Goal: Task Accomplishment & Management: Use online tool/utility

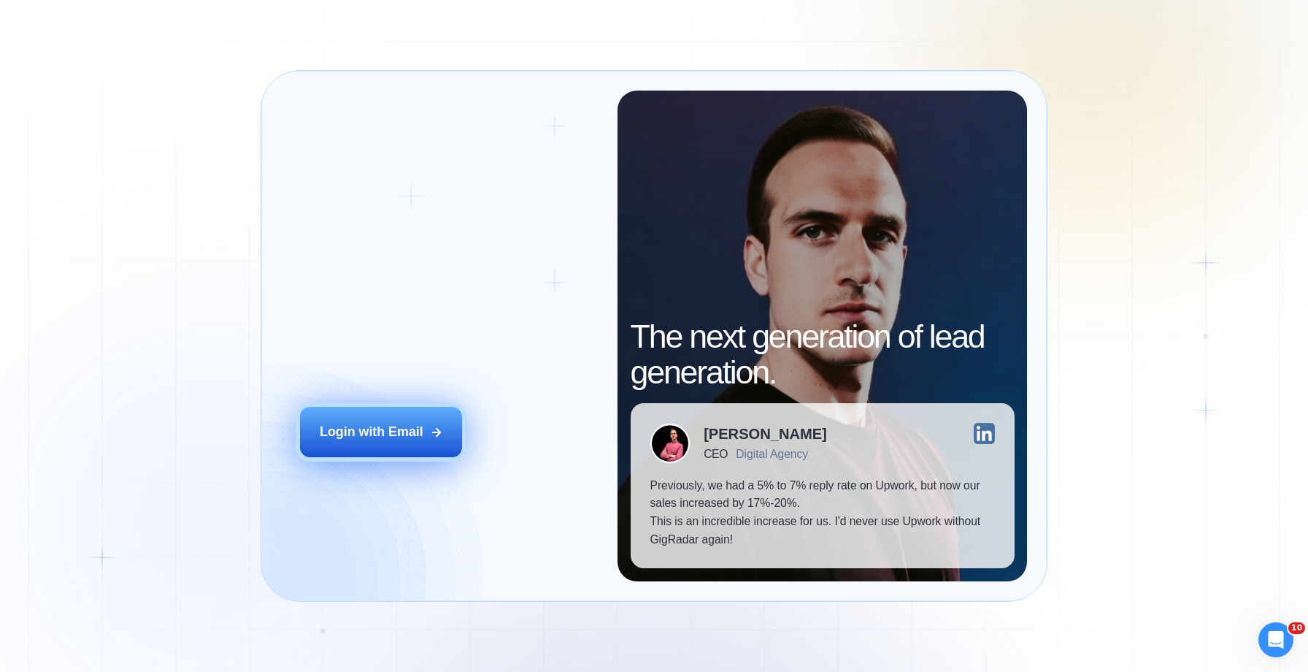
click at [408, 425] on div "Login with Email" at bounding box center [372, 432] width 104 height 18
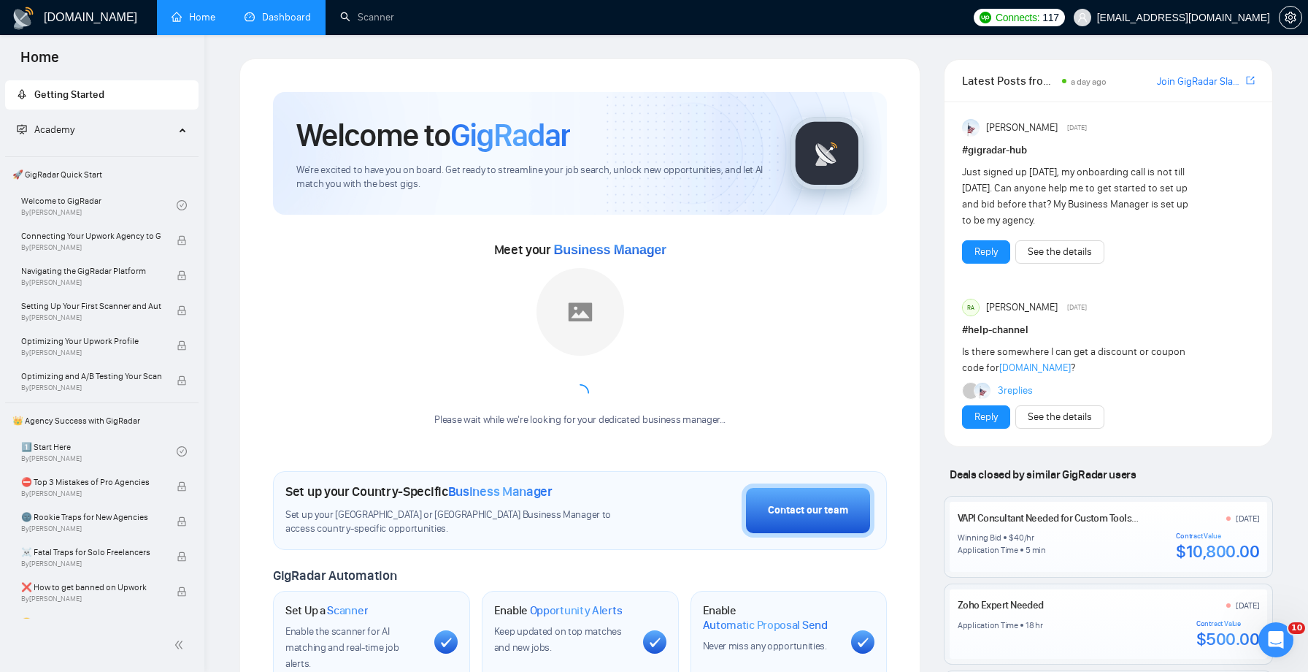
click at [272, 23] on link "Dashboard" at bounding box center [278, 17] width 66 height 12
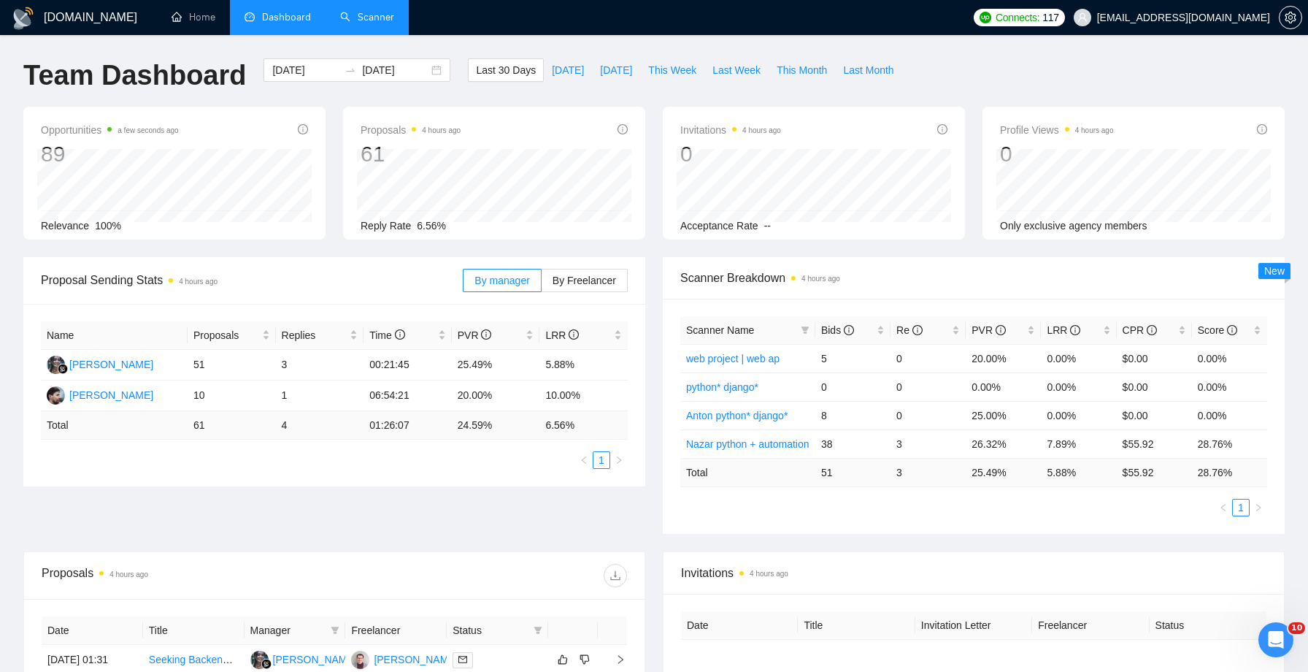
click at [367, 19] on link "Scanner" at bounding box center [367, 17] width 54 height 12
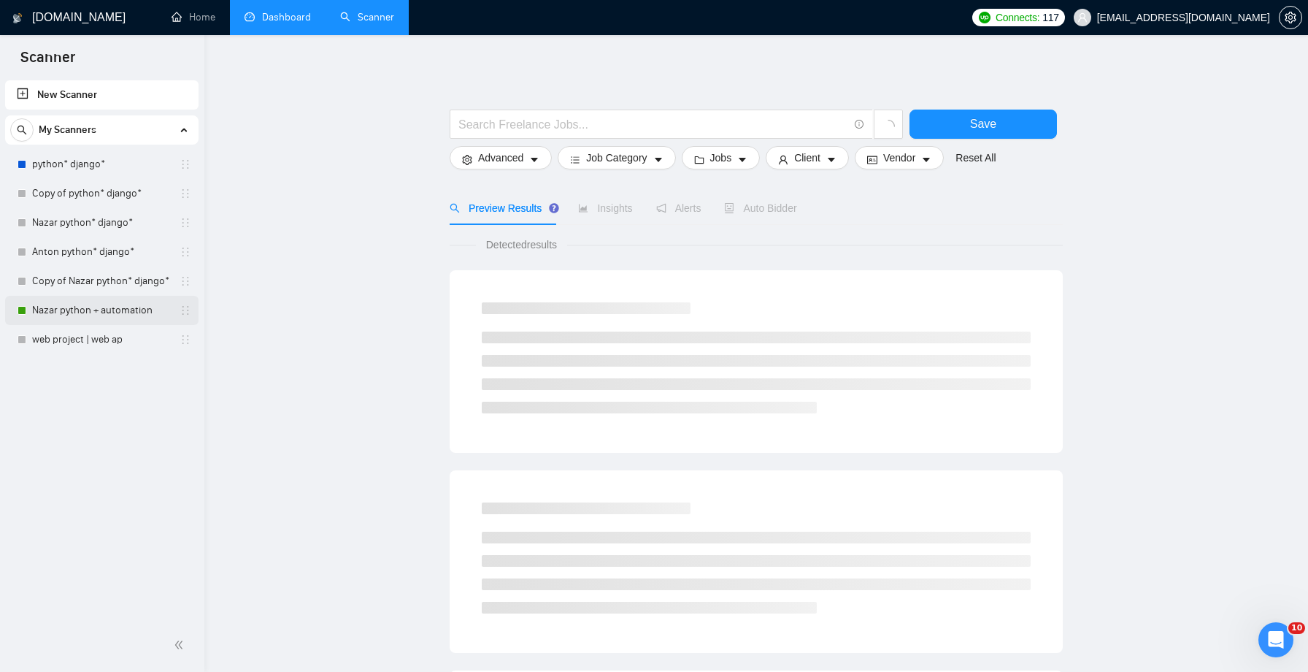
click at [98, 314] on link "Nazar python + automation" at bounding box center [101, 310] width 139 height 29
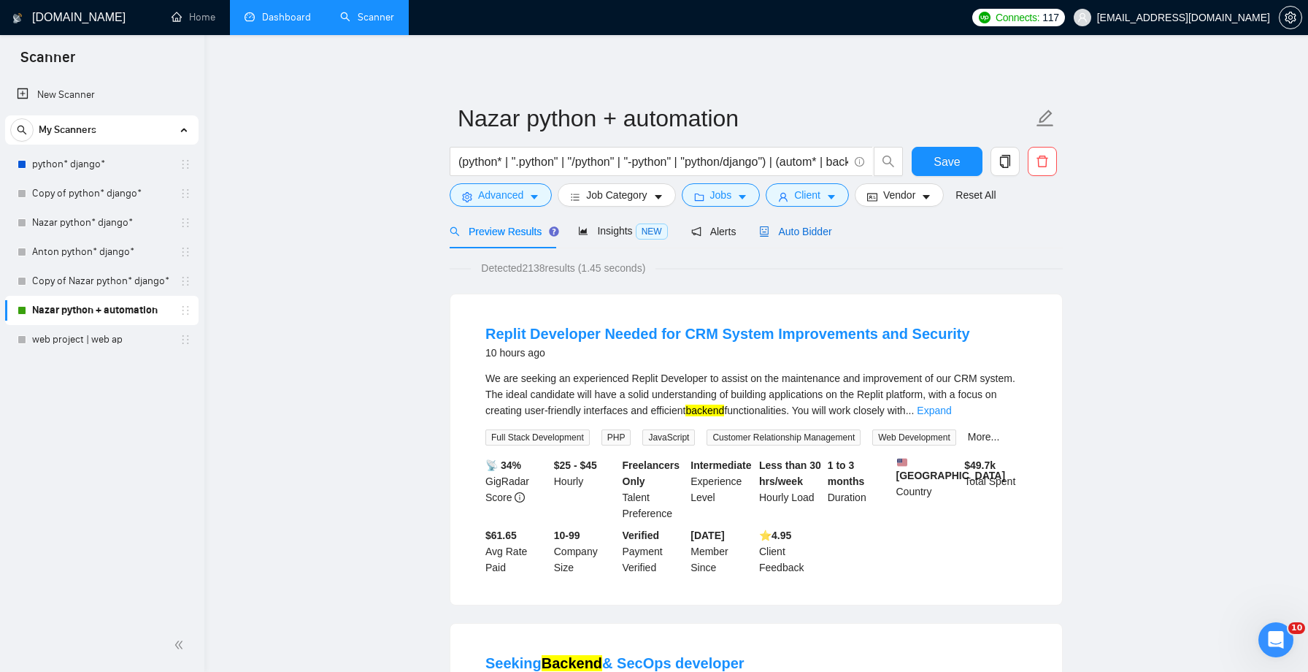
click at [777, 233] on span "Auto Bidder" at bounding box center [795, 232] width 72 height 12
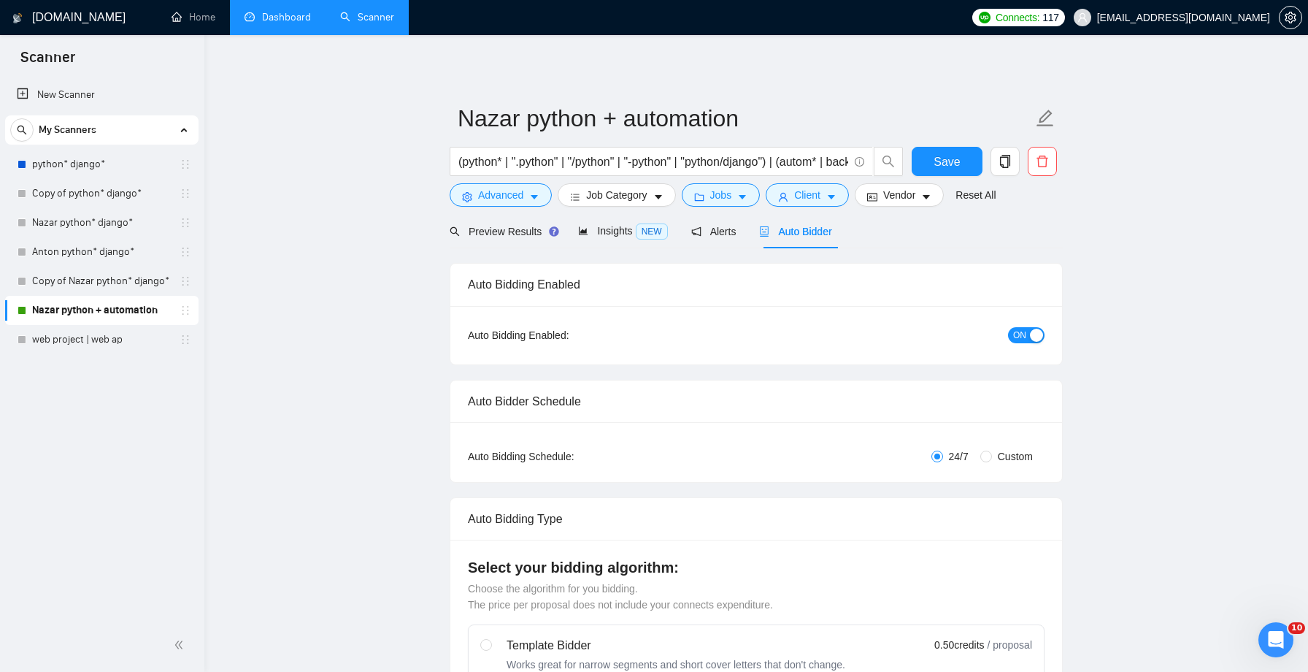
checkbox input "true"
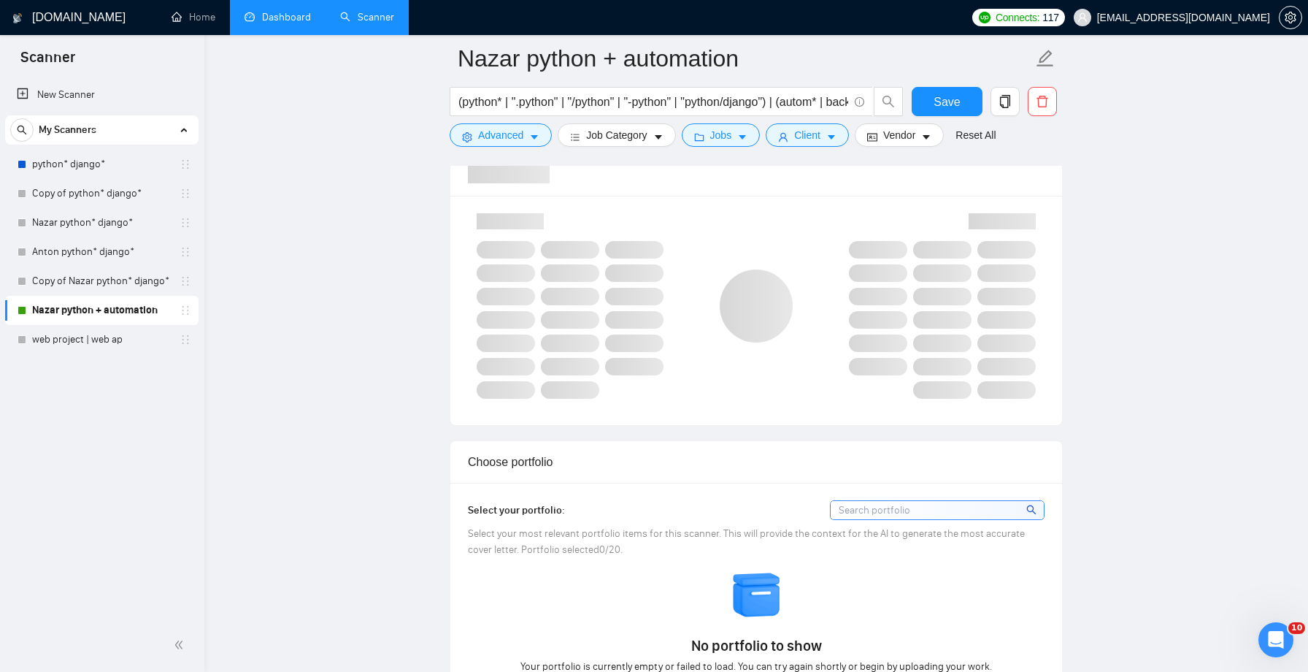
scroll to position [967, 0]
